Goal: Find specific page/section: Find specific page/section

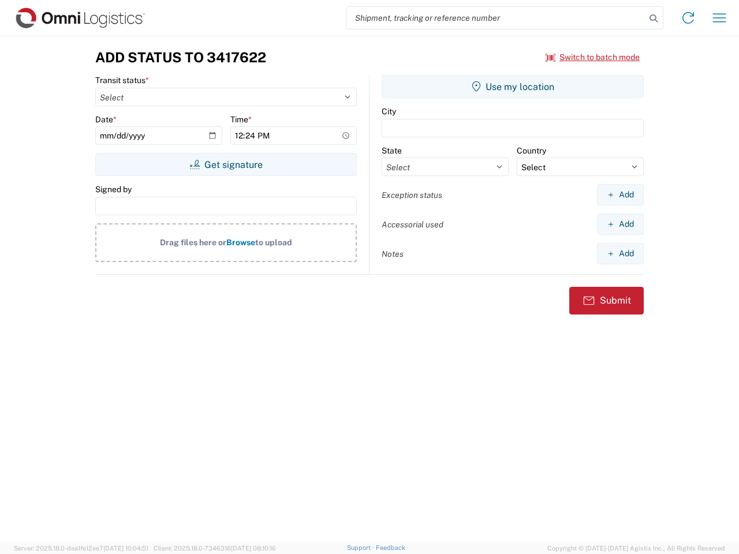
click at [496, 18] on input "search" at bounding box center [495, 18] width 299 height 22
click at [654, 18] on icon at bounding box center [653, 18] width 16 height 16
click at [688, 18] on icon at bounding box center [688, 18] width 18 height 18
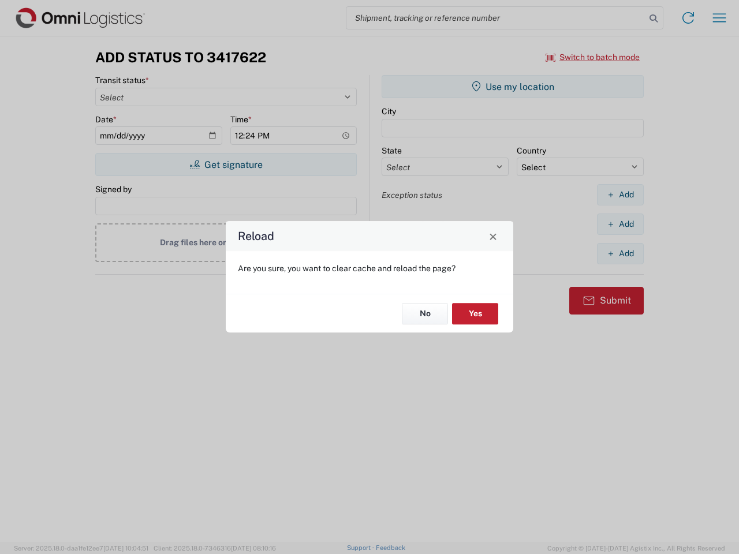
click at [719, 18] on div "Reload Are you sure, you want to clear cache and reload the page? No Yes" at bounding box center [369, 277] width 739 height 554
click at [593, 57] on div "Reload Are you sure, you want to clear cache and reload the page? No Yes" at bounding box center [369, 277] width 739 height 554
click at [226, 165] on div "Reload Are you sure, you want to clear cache and reload the page? No Yes" at bounding box center [369, 277] width 739 height 554
click at [513, 87] on div "Reload Are you sure, you want to clear cache and reload the page? No Yes" at bounding box center [369, 277] width 739 height 554
click at [620, 195] on div "Reload Are you sure, you want to clear cache and reload the page? No Yes" at bounding box center [369, 277] width 739 height 554
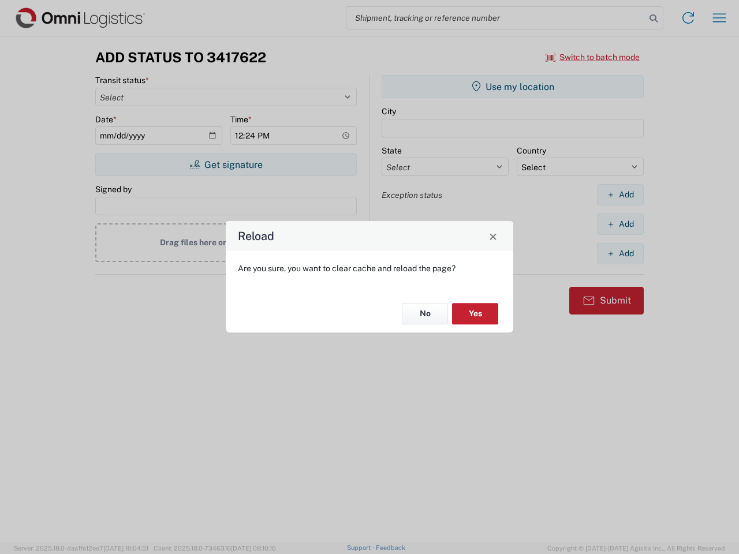
click at [620, 224] on div "Reload Are you sure, you want to clear cache and reload the page? No Yes" at bounding box center [369, 277] width 739 height 554
click at [620, 253] on div "Reload Are you sure, you want to clear cache and reload the page? No Yes" at bounding box center [369, 277] width 739 height 554
